Goal: Transaction & Acquisition: Obtain resource

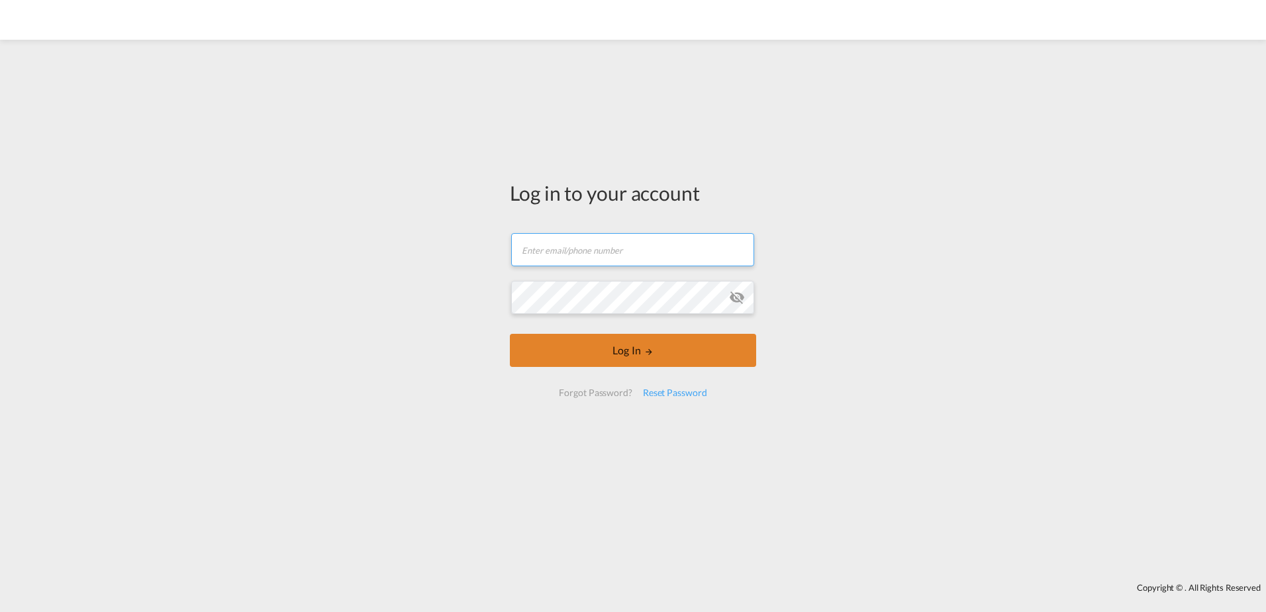
type input "[PERSON_NAME][EMAIL_ADDRESS][DOMAIN_NAME]"
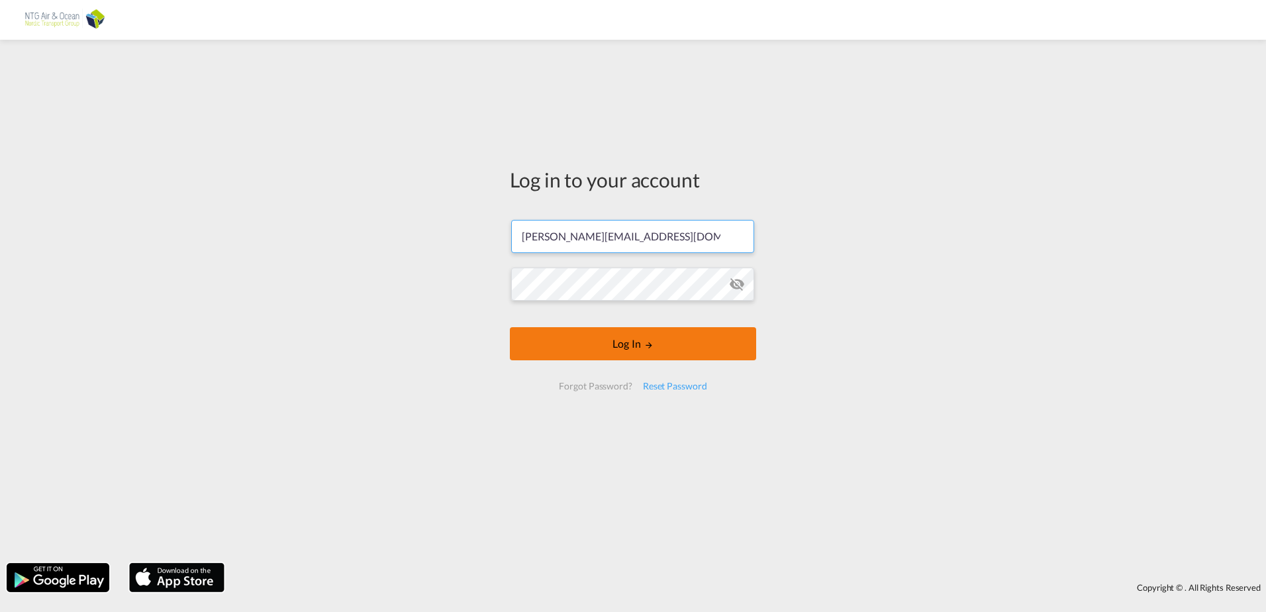
click at [626, 354] on button "Log In" at bounding box center [633, 343] width 246 height 33
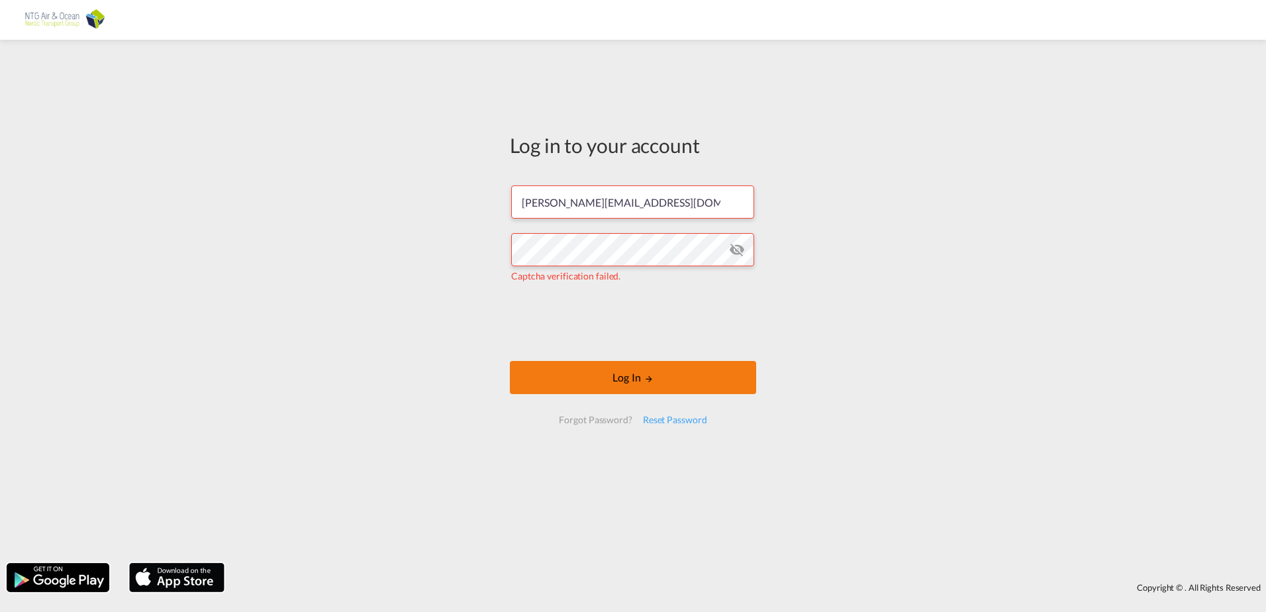
click at [551, 372] on button "Log In" at bounding box center [633, 377] width 246 height 33
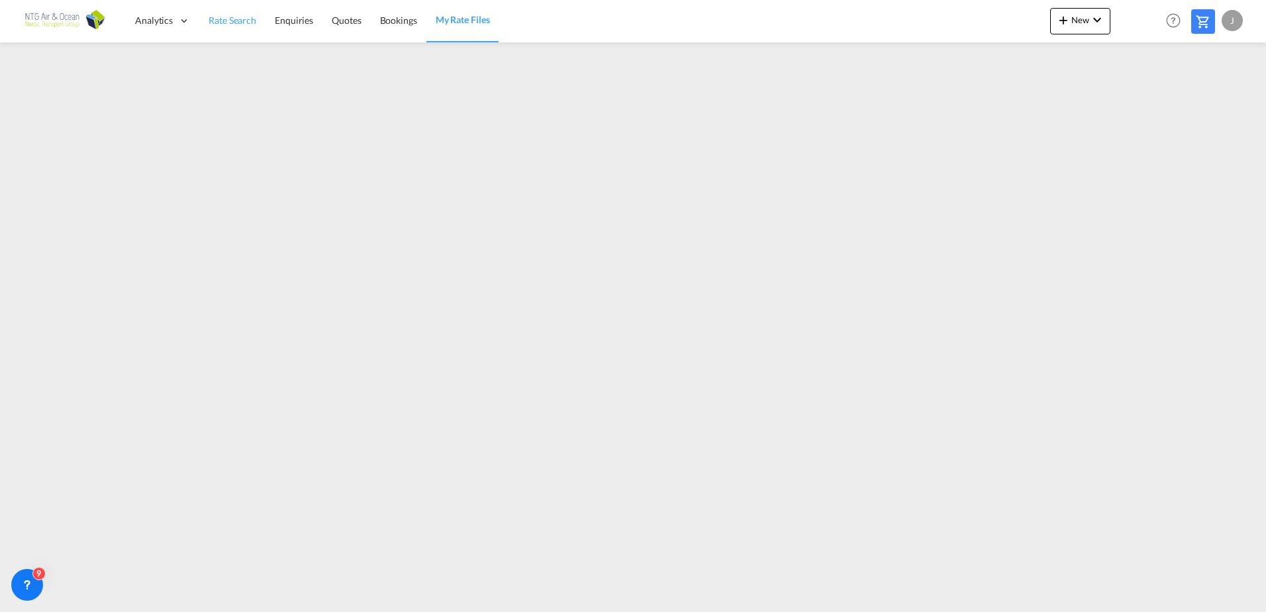
click at [241, 23] on span "Rate Search" at bounding box center [233, 20] width 48 height 11
click at [239, 19] on span "Rate Search" at bounding box center [233, 19] width 48 height 11
